Goal: Information Seeking & Learning: Find specific fact

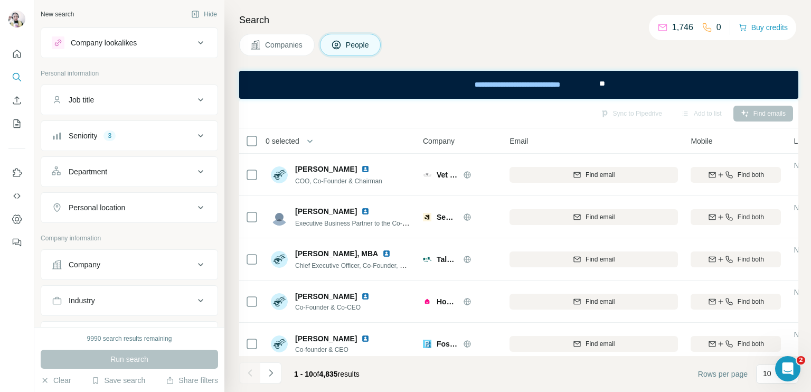
click at [163, 137] on div "Seniority 3" at bounding box center [123, 135] width 143 height 11
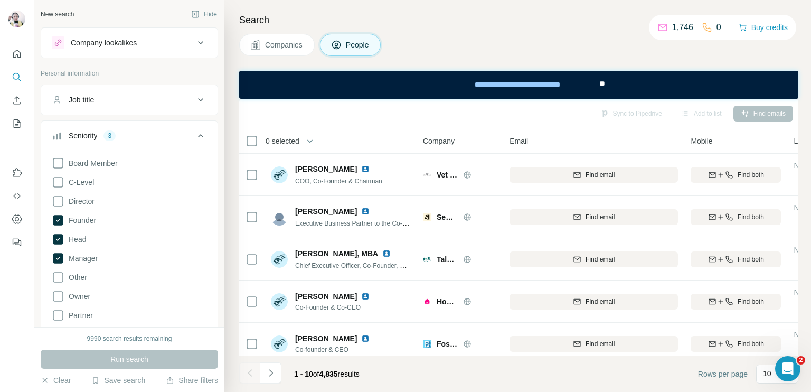
drag, startPoint x: 60, startPoint y: 238, endPoint x: 56, endPoint y: 246, distance: 9.2
click at [61, 238] on icon at bounding box center [58, 239] width 11 height 11
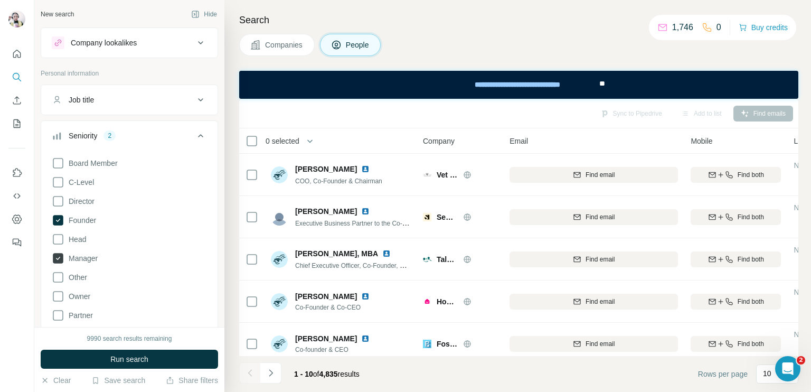
click at [57, 260] on icon at bounding box center [58, 258] width 11 height 11
click at [194, 135] on icon at bounding box center [200, 135] width 13 height 13
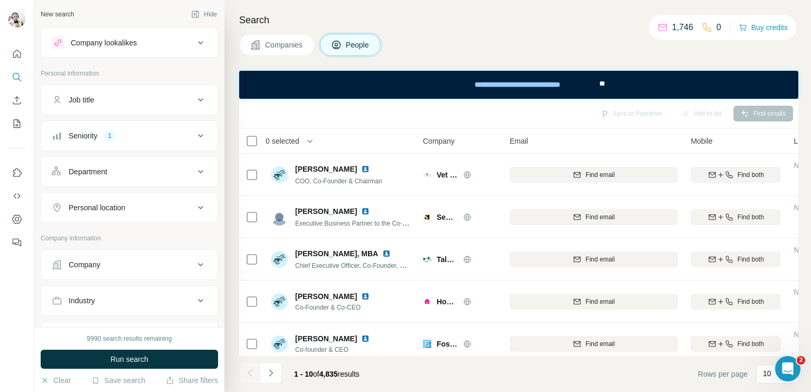
click at [194, 165] on icon at bounding box center [200, 171] width 13 height 13
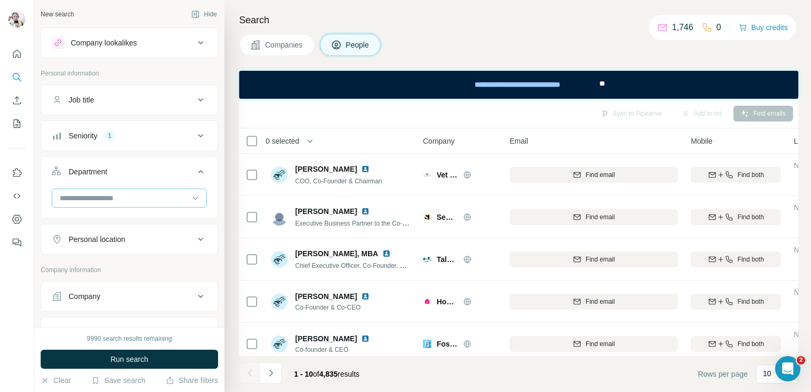
click at [134, 198] on input at bounding box center [124, 198] width 130 height 12
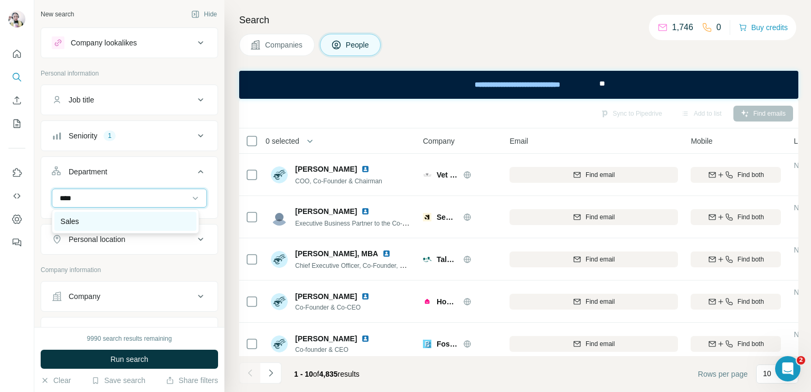
type input "****"
click at [125, 224] on div "Sales" at bounding box center [125, 221] width 129 height 11
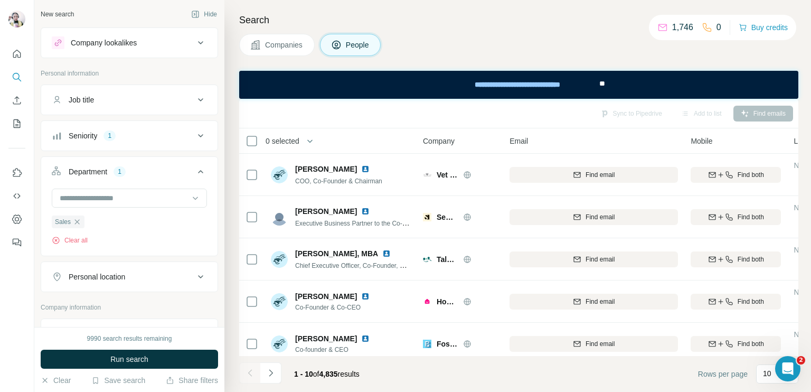
click at [194, 173] on icon at bounding box center [200, 171] width 13 height 13
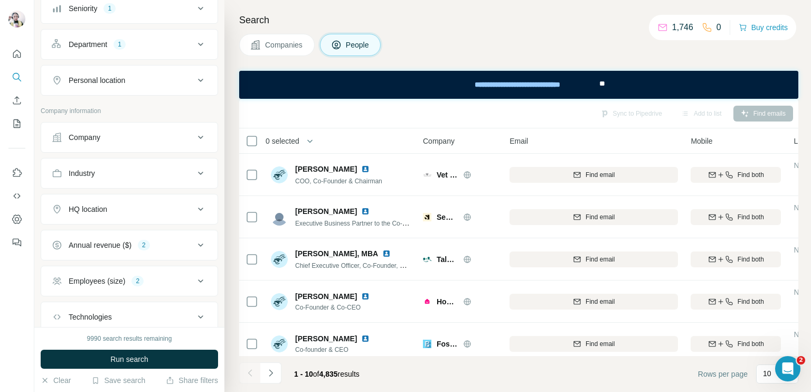
scroll to position [130, 0]
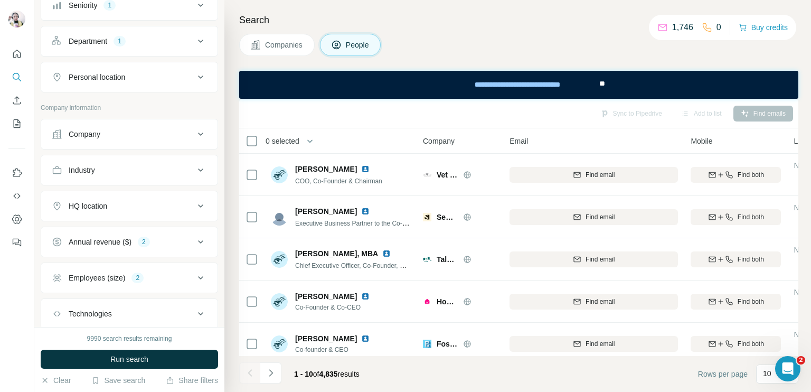
click at [117, 80] on div "Personal location" at bounding box center [97, 77] width 57 height 11
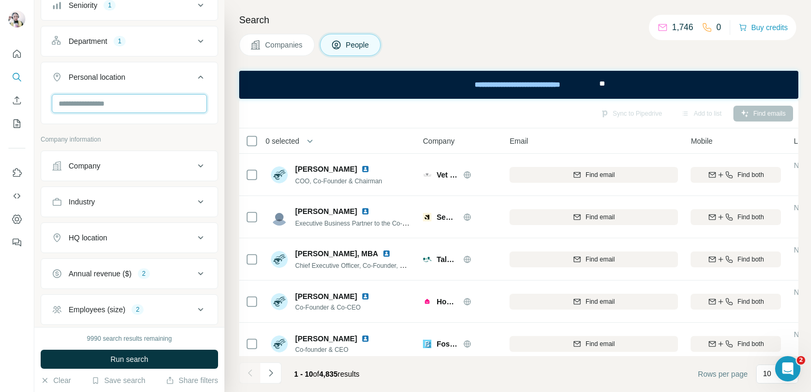
click at [123, 109] on input "text" at bounding box center [129, 103] width 155 height 19
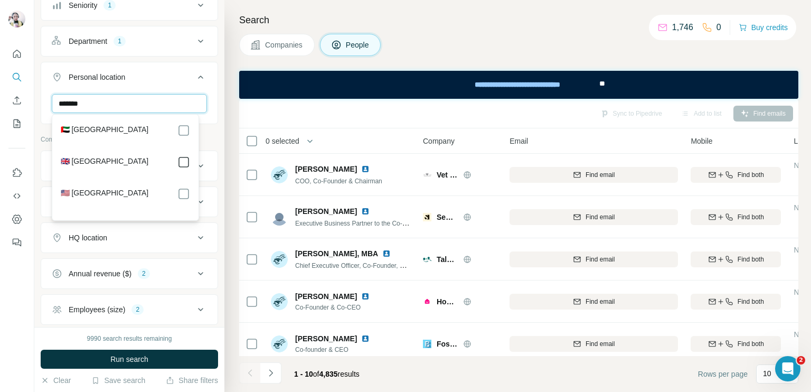
type input "******"
click at [194, 76] on icon at bounding box center [200, 77] width 13 height 13
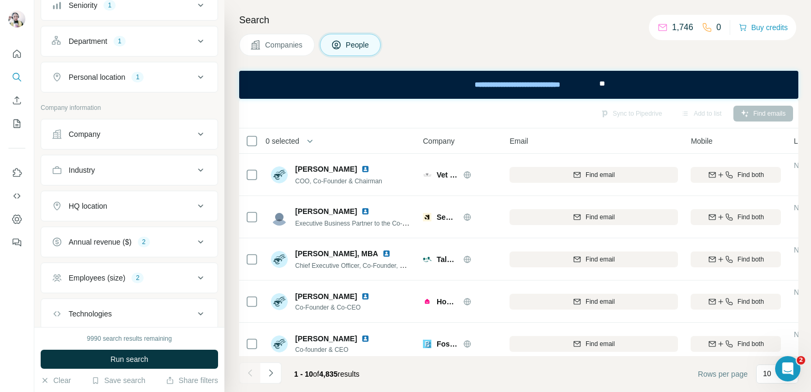
click at [174, 175] on button "Industry" at bounding box center [129, 169] width 176 height 25
click at [162, 196] on input at bounding box center [124, 197] width 130 height 12
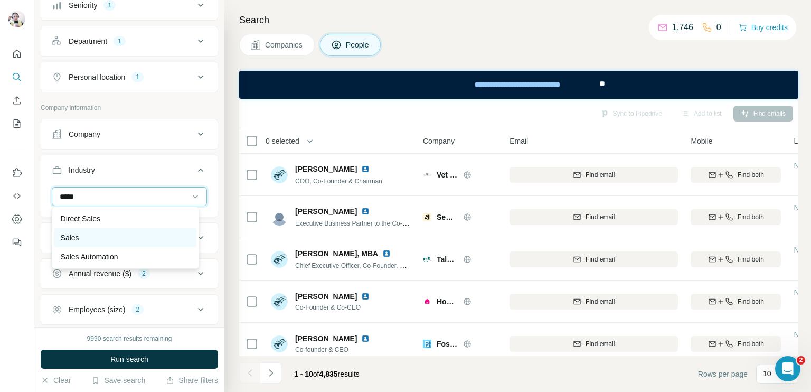
type input "*****"
click at [80, 236] on div "Sales" at bounding box center [125, 237] width 129 height 11
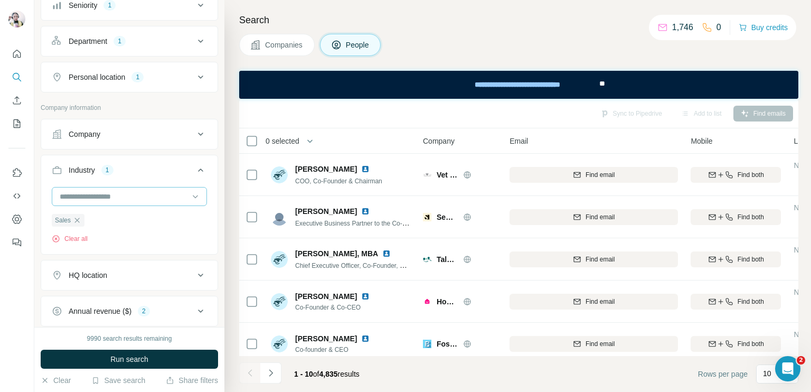
click at [193, 195] on icon at bounding box center [195, 196] width 5 height 3
click at [107, 198] on input at bounding box center [124, 197] width 130 height 12
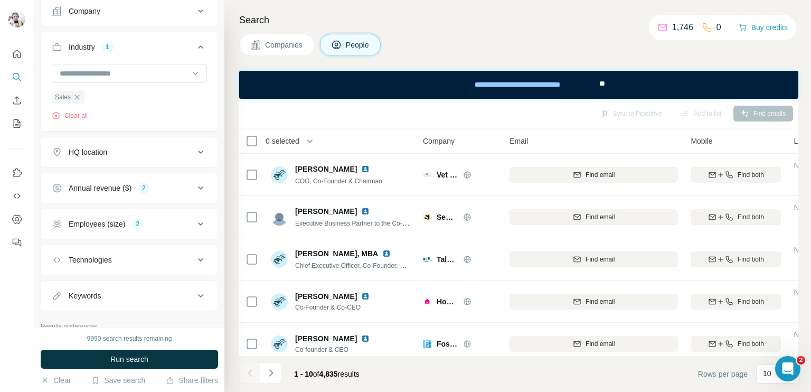
scroll to position [235, 0]
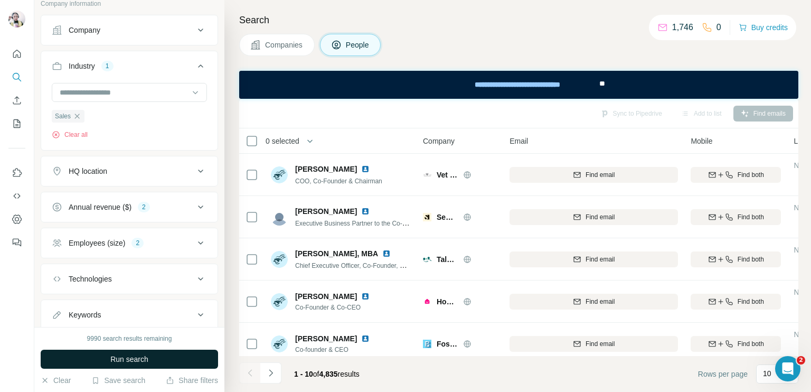
click at [142, 363] on span "Run search" at bounding box center [129, 359] width 38 height 11
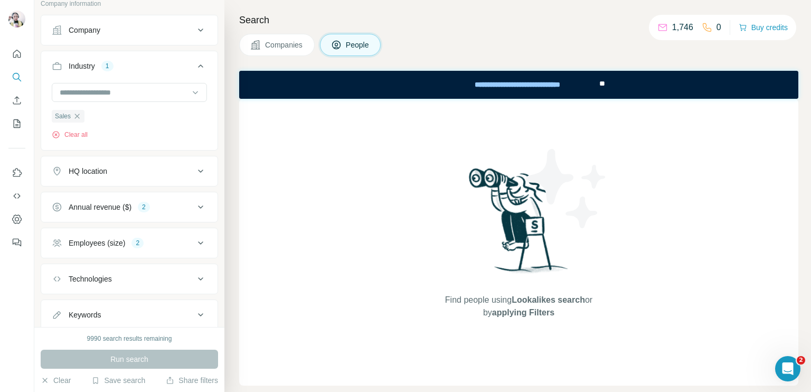
click at [132, 238] on div "Employees (size) 2" at bounding box center [123, 243] width 143 height 11
click at [131, 209] on div "Annual revenue ($)" at bounding box center [100, 207] width 63 height 11
click at [60, 247] on icon at bounding box center [58, 250] width 11 height 11
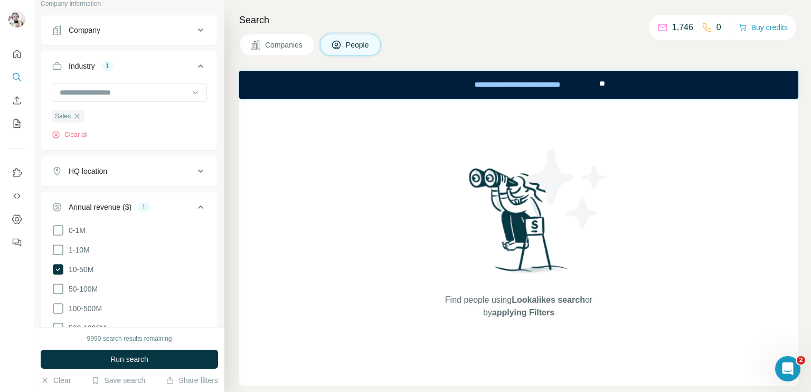
click at [55, 267] on icon at bounding box center [58, 269] width 11 height 11
click at [194, 208] on icon at bounding box center [200, 207] width 13 height 13
click at [194, 166] on icon at bounding box center [200, 171] width 13 height 13
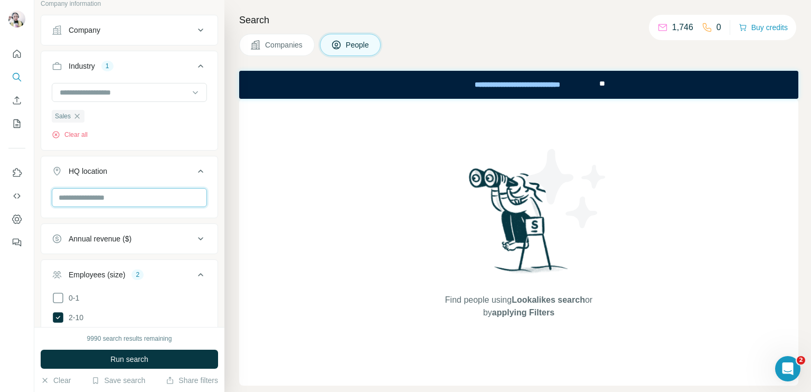
click at [124, 194] on input "text" at bounding box center [129, 197] width 155 height 19
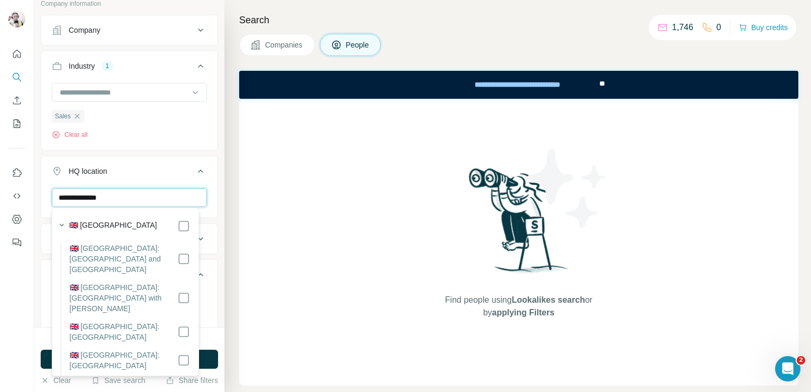
type input "**********"
click at [194, 166] on icon at bounding box center [200, 171] width 13 height 13
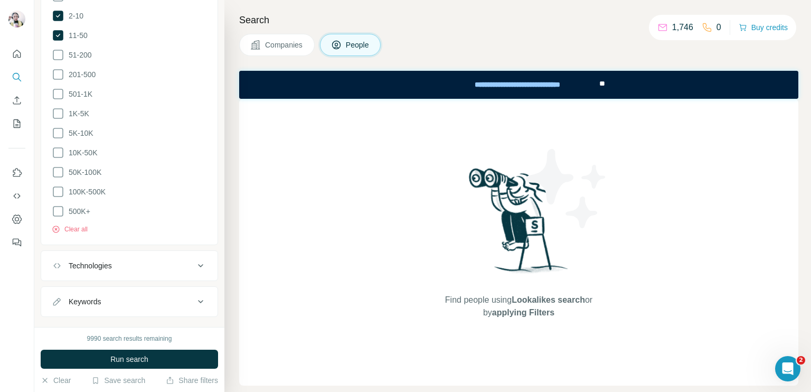
scroll to position [596, 0]
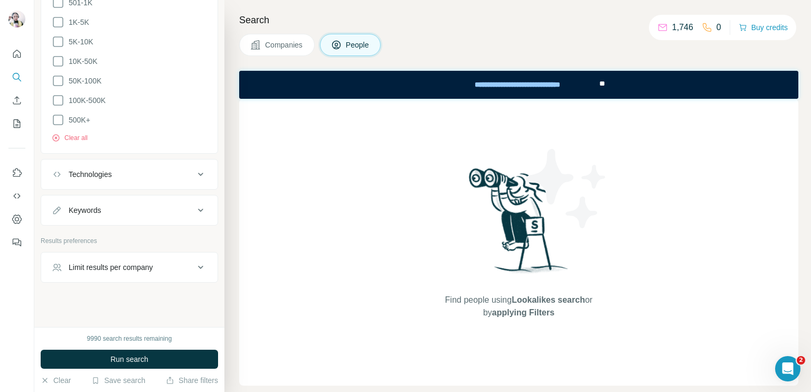
click at [132, 262] on div "Limit results per company" at bounding box center [111, 267] width 85 height 11
click at [114, 293] on input "number" at bounding box center [129, 293] width 155 height 19
type input "*"
click at [107, 207] on div "Keywords" at bounding box center [123, 210] width 143 height 11
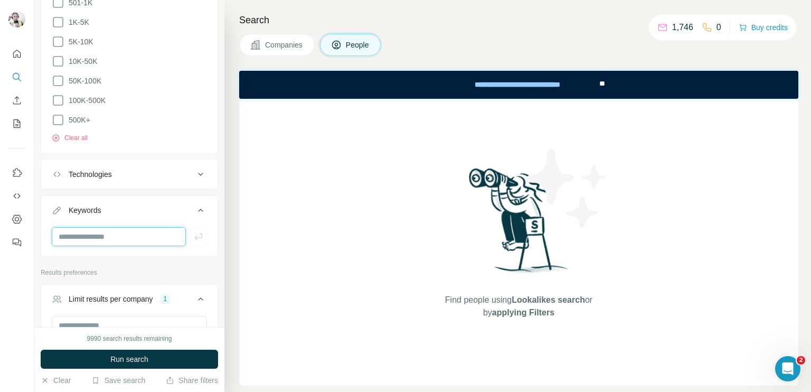
click at [110, 236] on input "text" at bounding box center [119, 236] width 134 height 19
type input "***"
click at [193, 236] on icon "button" at bounding box center [198, 236] width 11 height 11
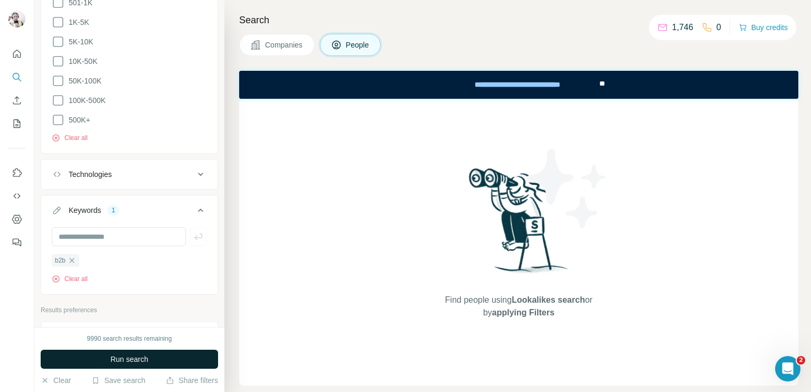
click at [137, 360] on span "Run search" at bounding box center [129, 359] width 38 height 11
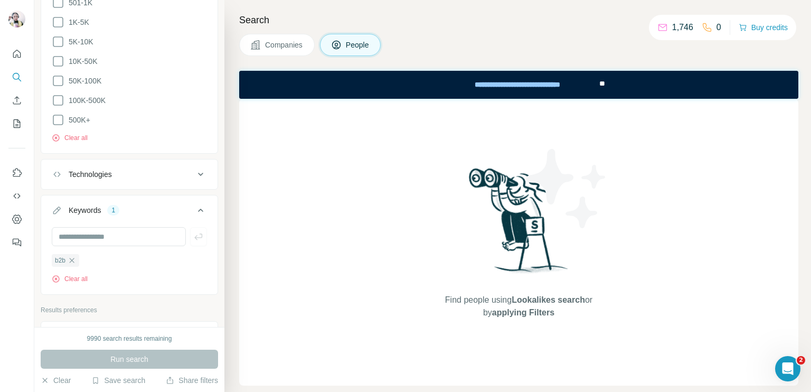
click at [490, 35] on div "Companies People" at bounding box center [518, 45] width 559 height 22
drag, startPoint x: 325, startPoint y: 65, endPoint x: 86, endPoint y: 1, distance: 247.8
click at [325, 65] on div "Search Companies People Find people using Lookalikes search or by applying Filt…" at bounding box center [517, 196] width 587 height 392
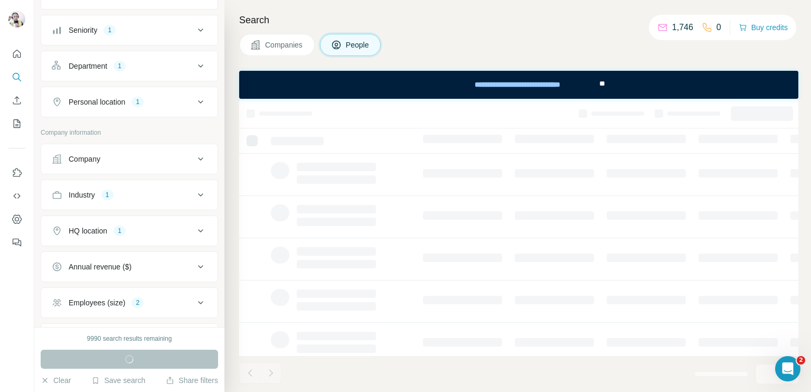
scroll to position [158, 0]
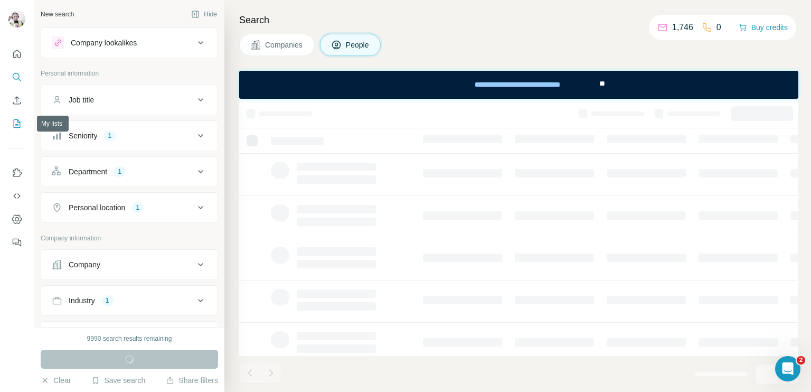
click at [20, 122] on icon "My lists" at bounding box center [17, 122] width 5 height 7
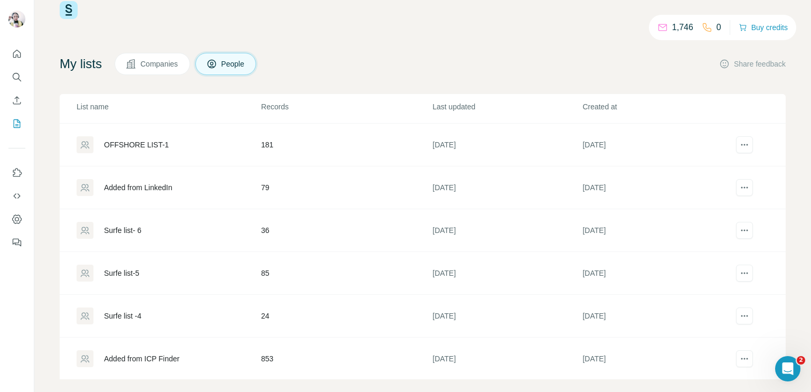
scroll to position [36, 0]
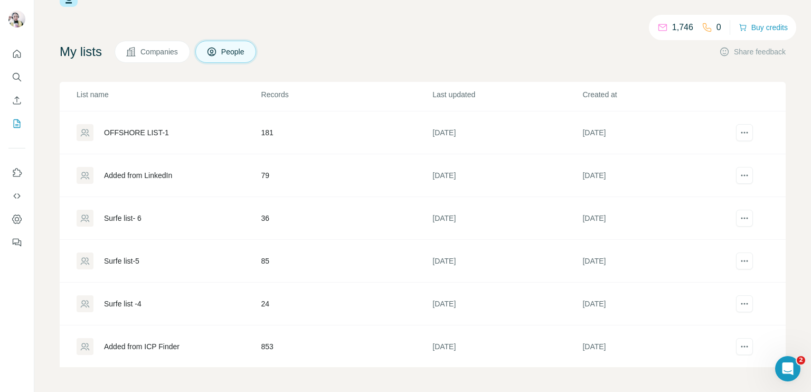
click at [266, 341] on td "853" at bounding box center [347, 346] width 172 height 43
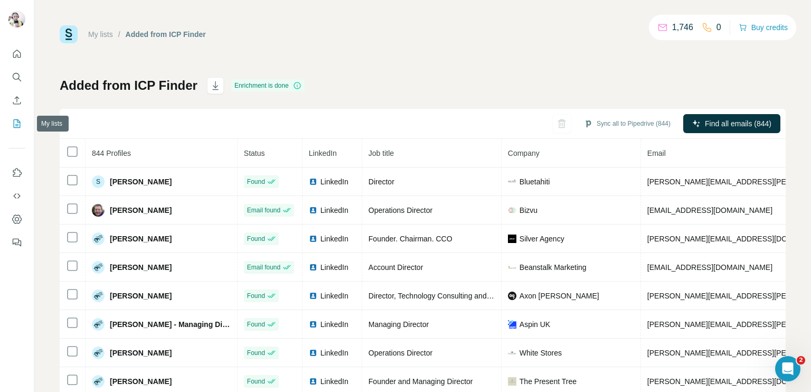
click at [17, 121] on icon "My lists" at bounding box center [17, 122] width 5 height 7
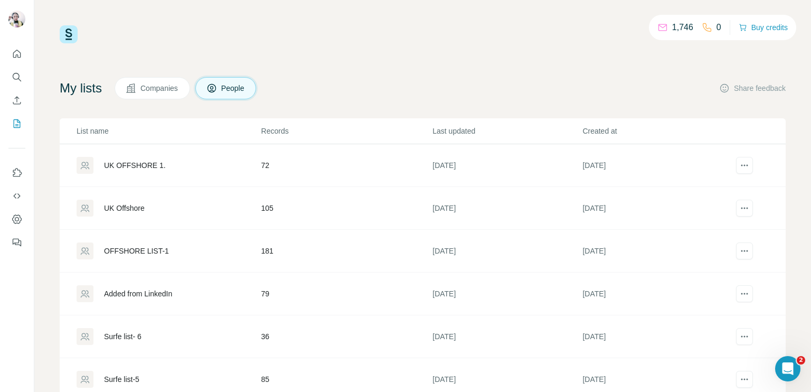
click at [298, 164] on td "72" at bounding box center [347, 165] width 172 height 43
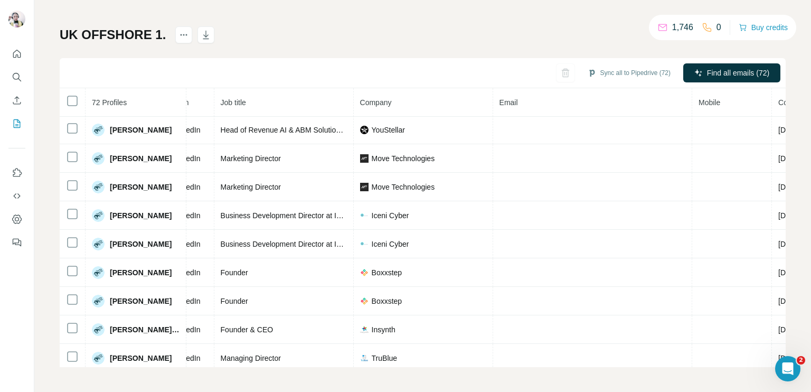
scroll to position [1454, 97]
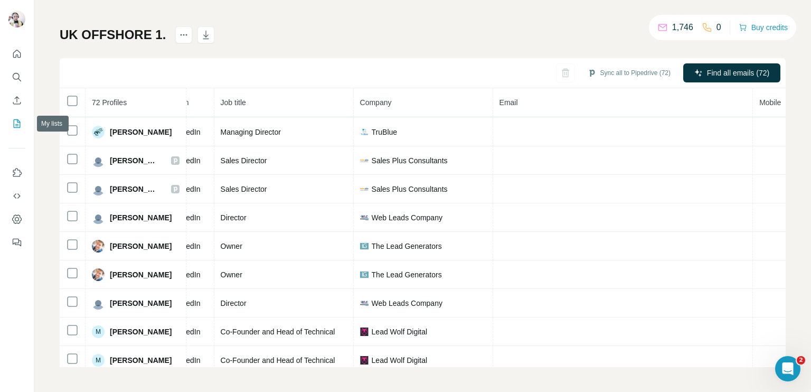
click at [10, 117] on button "My lists" at bounding box center [16, 123] width 17 height 19
click at [15, 124] on icon "My lists" at bounding box center [17, 123] width 11 height 11
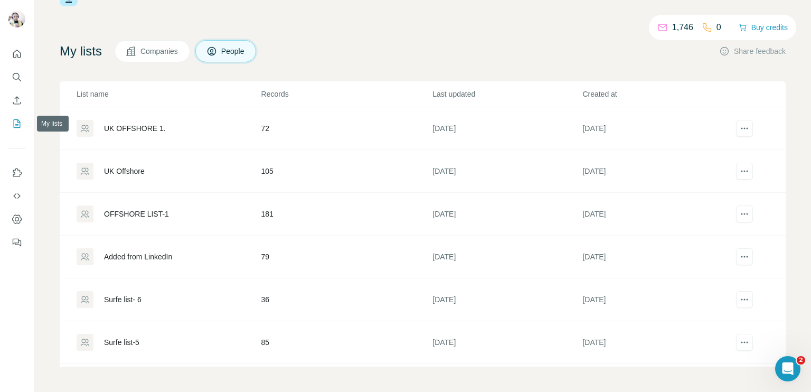
scroll to position [36, 0]
click at [300, 176] on td "105" at bounding box center [347, 172] width 172 height 43
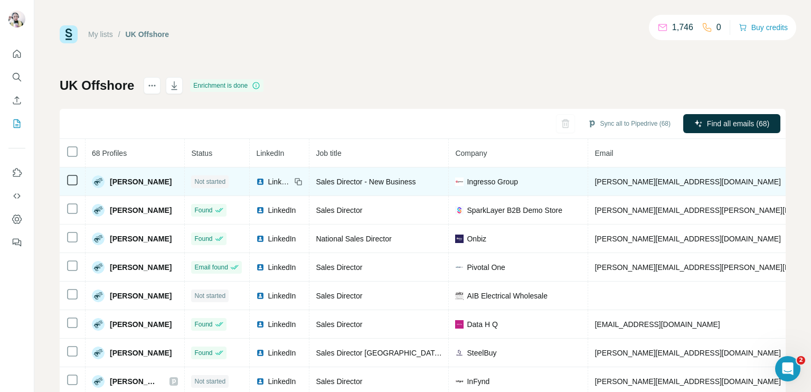
copy span "+447852335461"
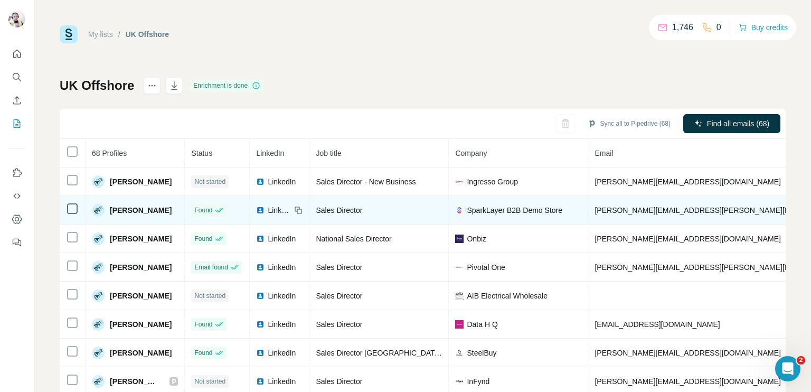
drag, startPoint x: 725, startPoint y: 198, endPoint x: 725, endPoint y: 206, distance: 7.9
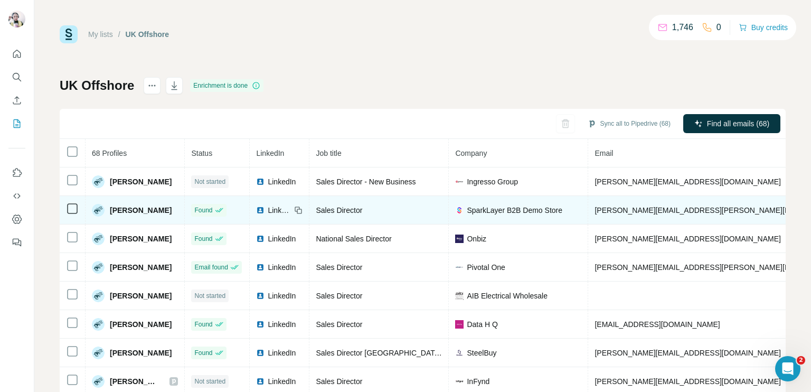
copy span "+447545820793"
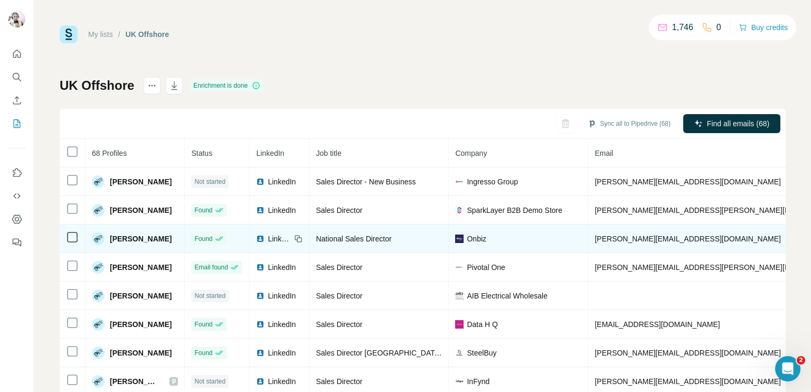
copy span "+447507666188"
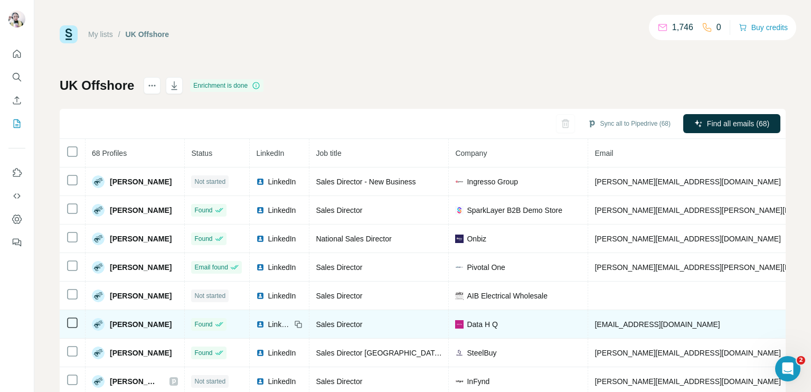
copy span "+447511145052"
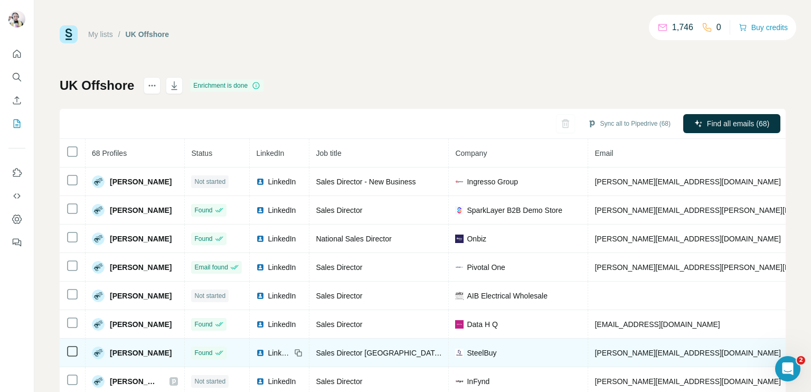
copy span "+447960994998"
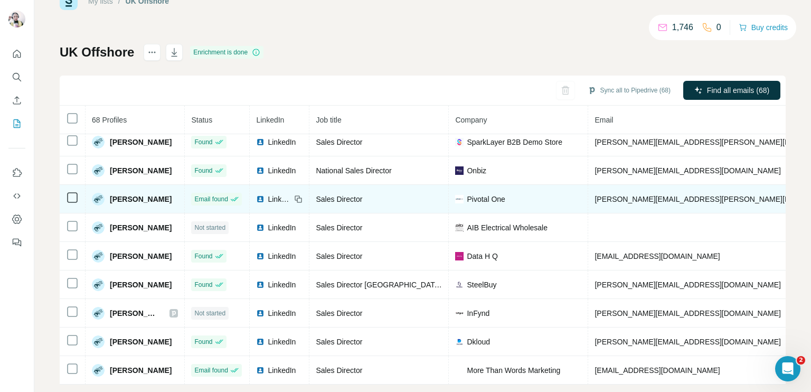
scroll to position [51, 0]
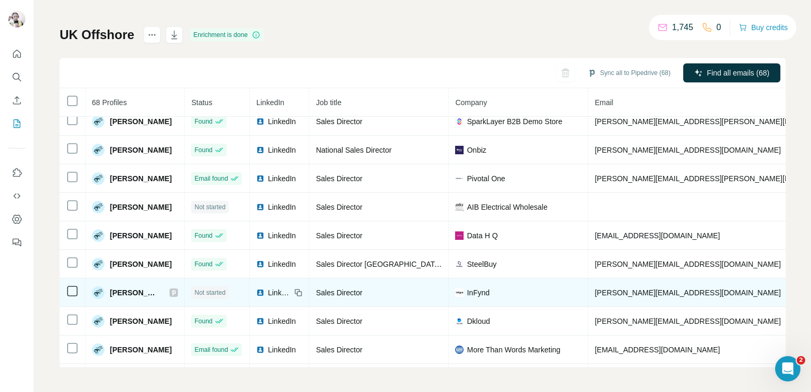
copy span "+447984827727"
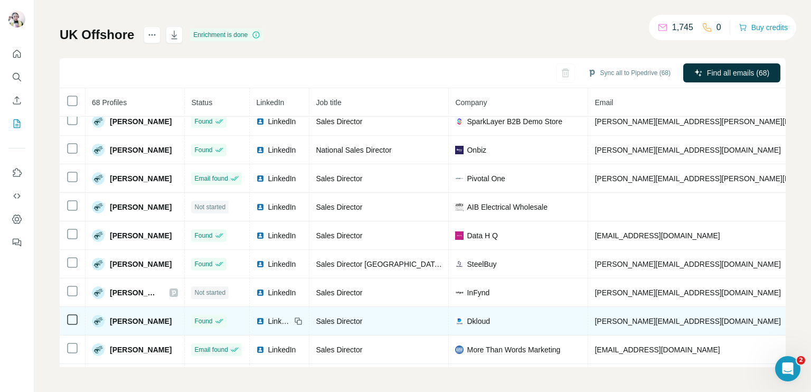
copy span "+447827311142"
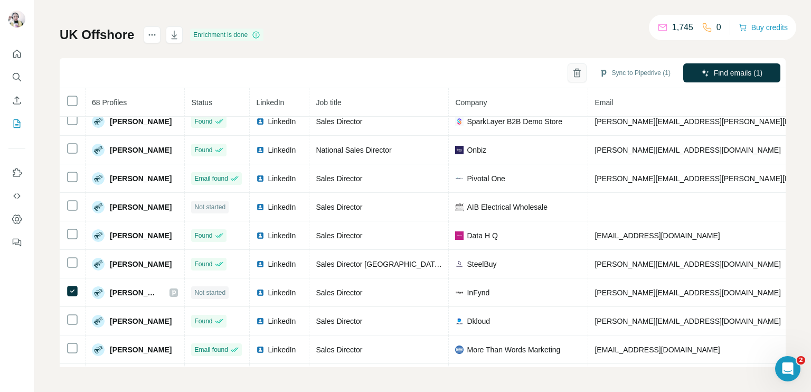
click at [572, 73] on icon "button" at bounding box center [577, 73] width 11 height 11
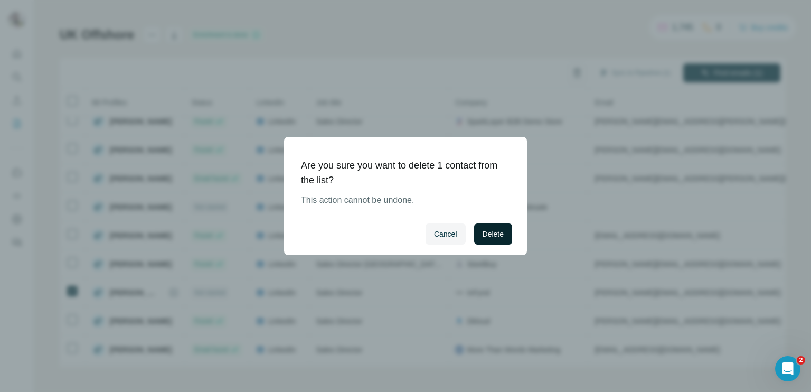
click at [488, 235] on span "Delete" at bounding box center [493, 234] width 21 height 11
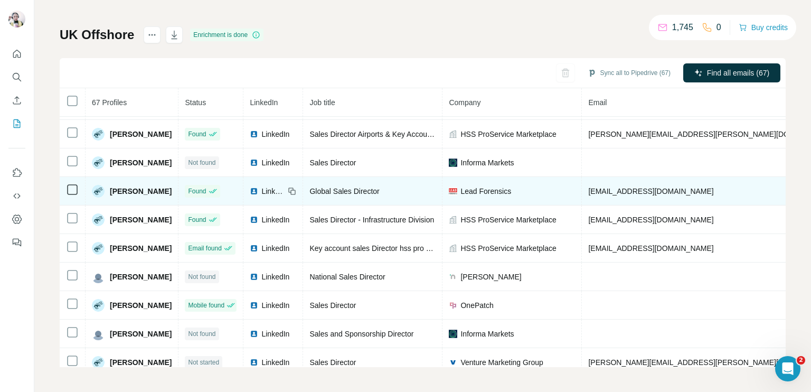
scroll to position [321, 0]
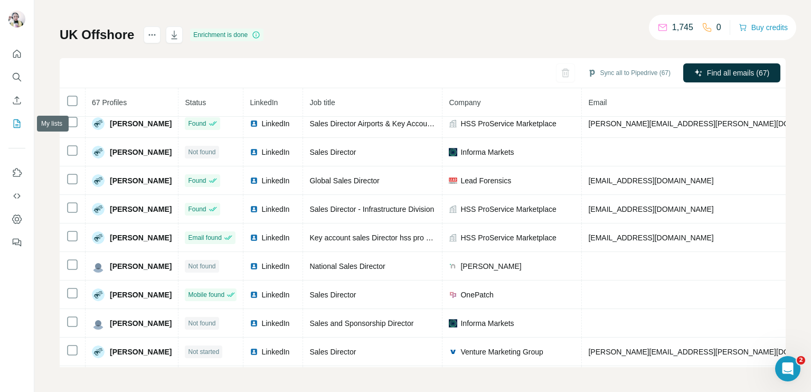
click at [15, 124] on icon "My lists" at bounding box center [17, 122] width 5 height 7
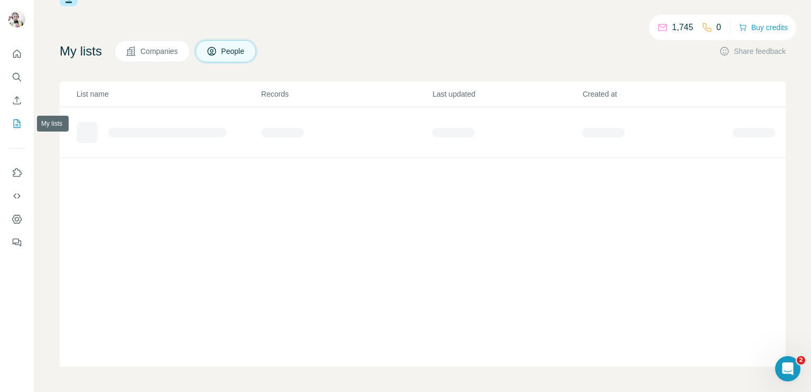
click at [12, 124] on icon "My lists" at bounding box center [17, 123] width 11 height 11
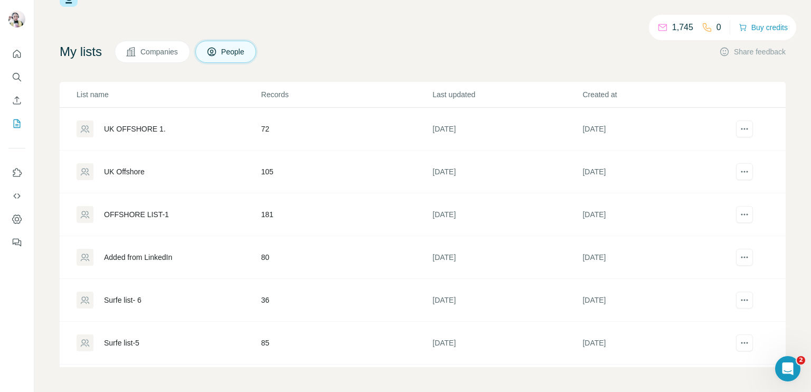
click at [232, 257] on div "Added from LinkedIn" at bounding box center [169, 257] width 184 height 17
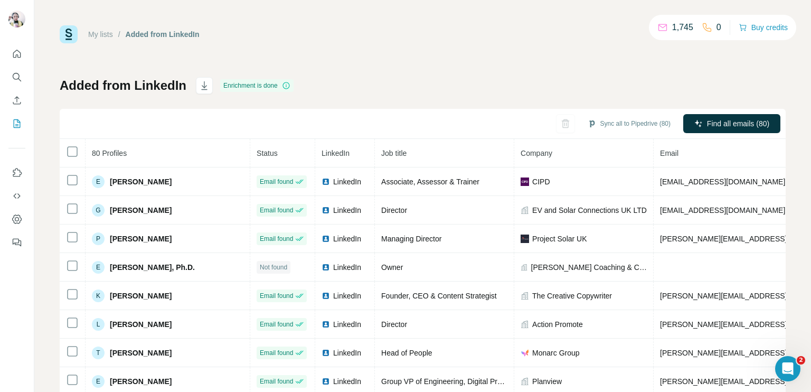
click at [675, 28] on p "1,745" at bounding box center [682, 27] width 21 height 13
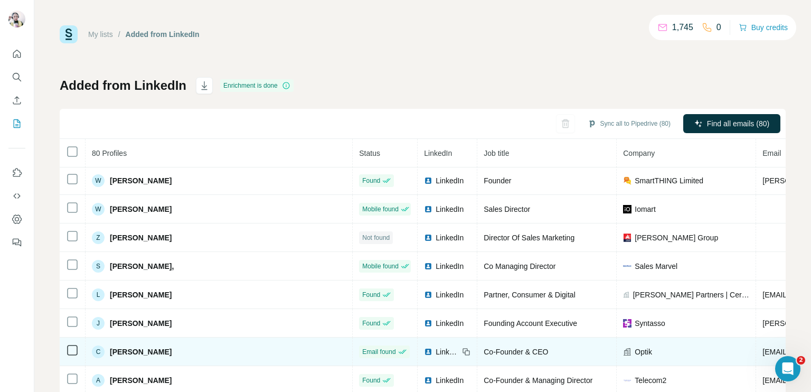
scroll to position [748, 0]
